Goal: Find specific page/section: Find specific page/section

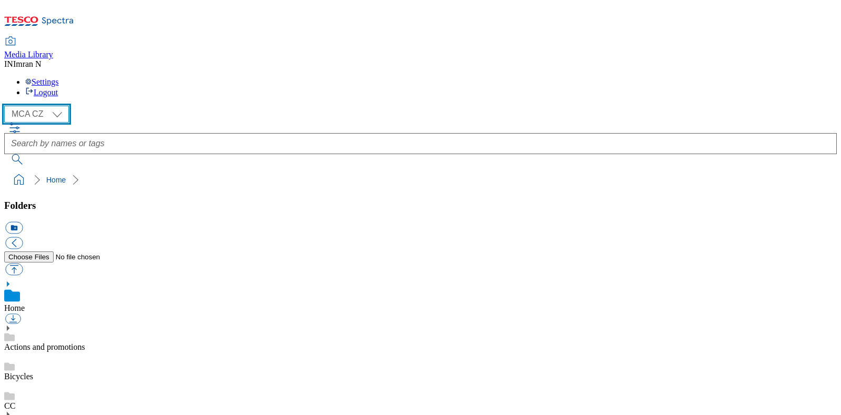
click at [60, 106] on select "MCA CZ MCA HU MCA MY MCA SK MCA TH MCA UK" at bounding box center [36, 114] width 65 height 17
select select "flare-mca-sk"
click at [7, 106] on select "MCA CZ MCA HU MCA MY MCA SK MCA TH MCA UK" at bounding box center [36, 114] width 65 height 17
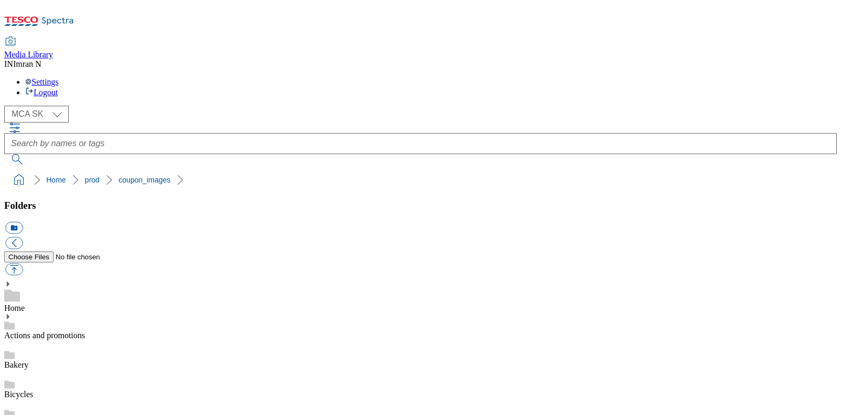
scroll to position [0, 0]
